Goal: Information Seeking & Learning: Learn about a topic

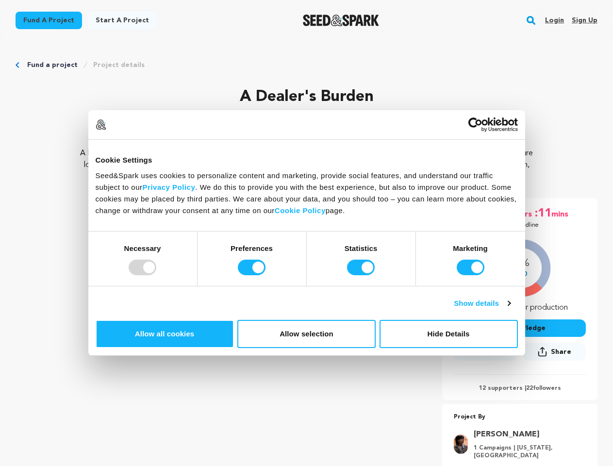
click at [156, 275] on div at bounding box center [143, 268] width 28 height 16
click at [265, 275] on input "Preferences" at bounding box center [252, 268] width 28 height 16
checkbox input "false"
click at [362, 275] on input "Statistics" at bounding box center [361, 268] width 28 height 16
checkbox input "false"
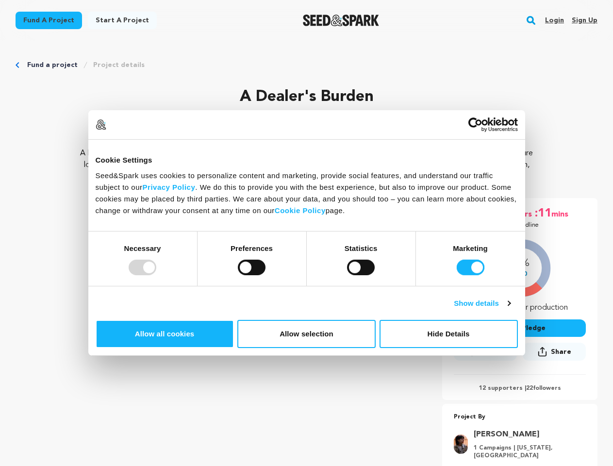
click at [457, 275] on input "Marketing" at bounding box center [471, 268] width 28 height 16
checkbox input "false"
click at [510, 309] on link "Show details" at bounding box center [482, 303] width 56 height 12
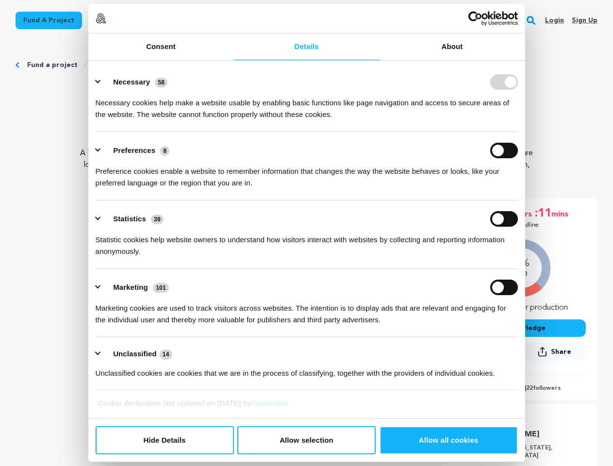
click at [525, 60] on link "About" at bounding box center [452, 46] width 146 height 27
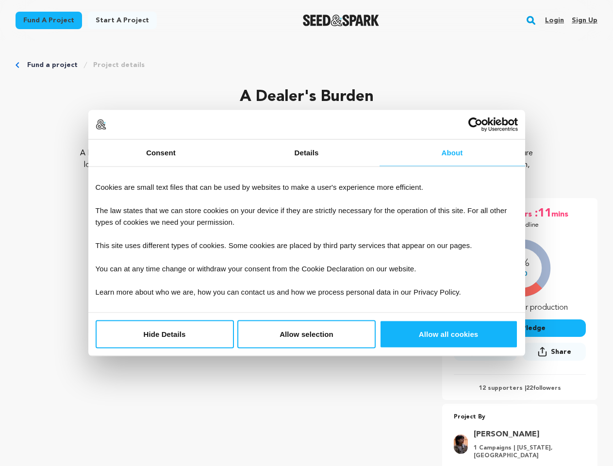
click at [536, 371] on div "20 days :06 hrs :11 mins Until Deadline 14% $710" at bounding box center [519, 299] width 155 height 202
click at [536, 402] on div "20 days :06 hrs :11 mins Until Deadline 14% $710" at bounding box center [519, 347] width 155 height 298
click at [533, 20] on rect "button" at bounding box center [531, 21] width 12 height 12
click at [112, 65] on input "text" at bounding box center [306, 70] width 553 height 13
